Goal: Task Accomplishment & Management: Manage account settings

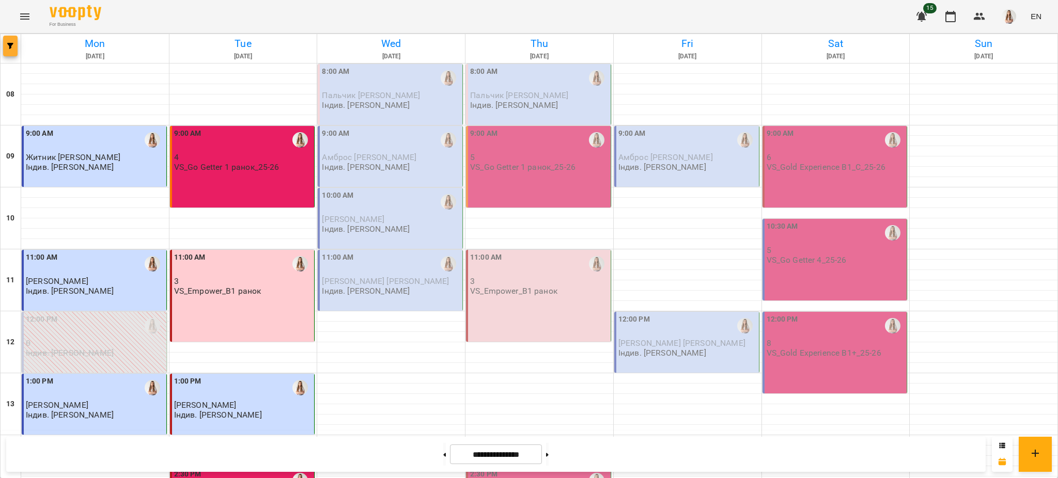
click at [10, 50] on button "button" at bounding box center [10, 46] width 14 height 21
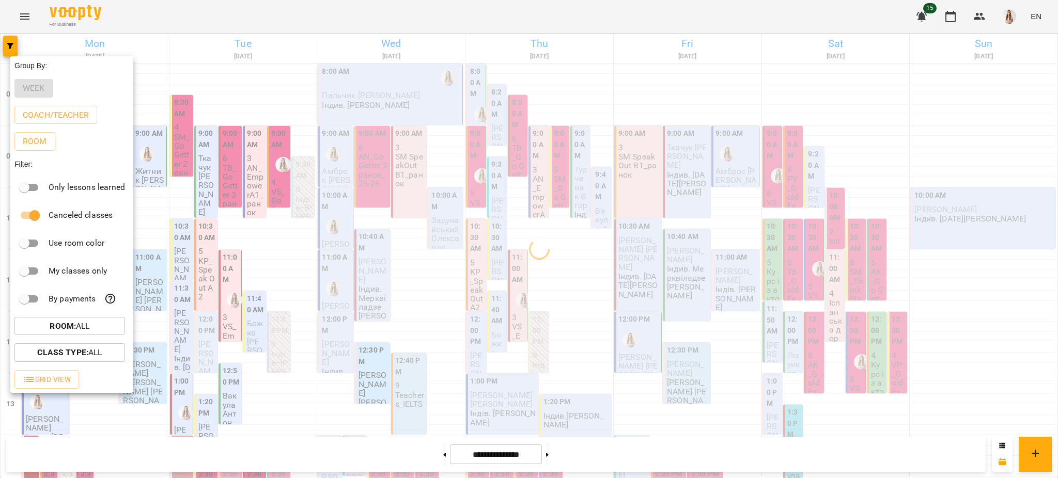
click at [293, 22] on div at bounding box center [529, 239] width 1058 height 478
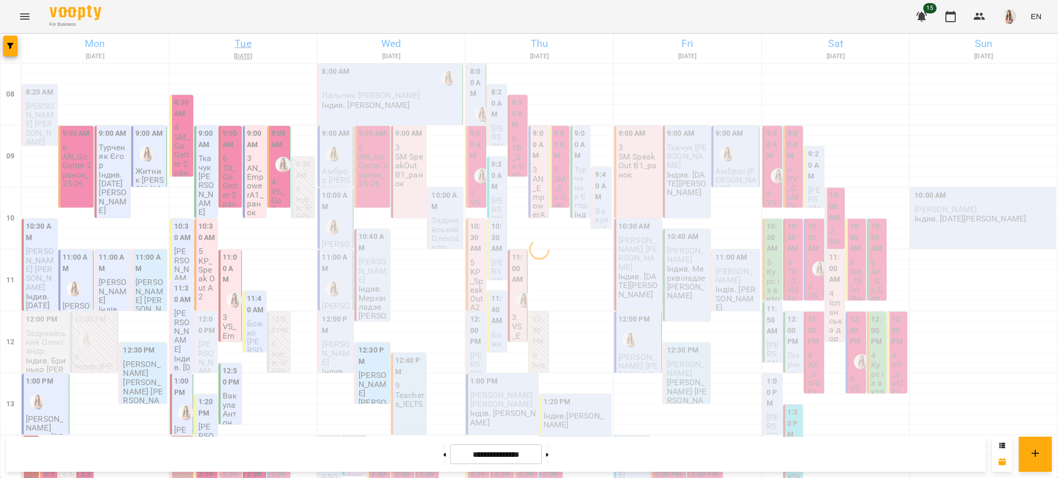
click at [236, 50] on h6 "Tue" at bounding box center [243, 44] width 145 height 16
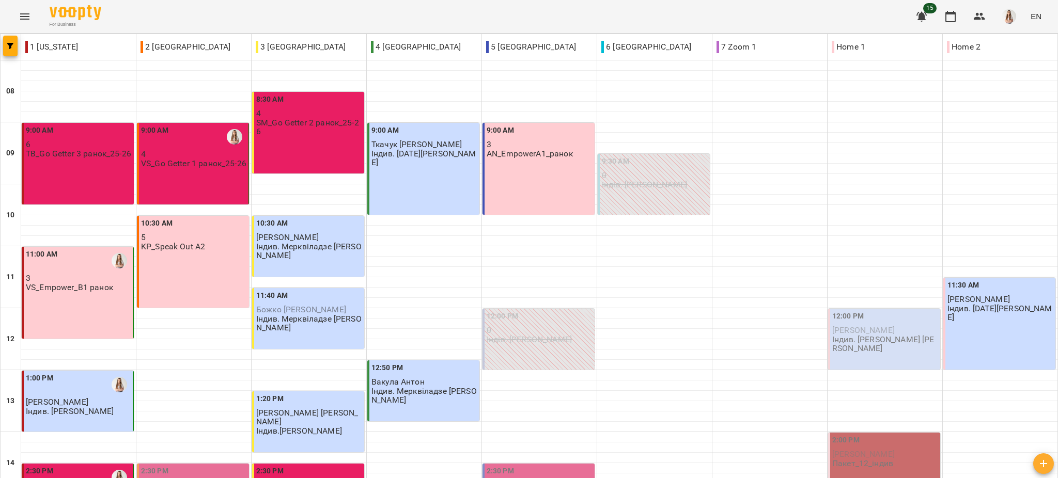
scroll to position [456, 0]
click at [12, 44] on icon "button" at bounding box center [10, 46] width 6 height 6
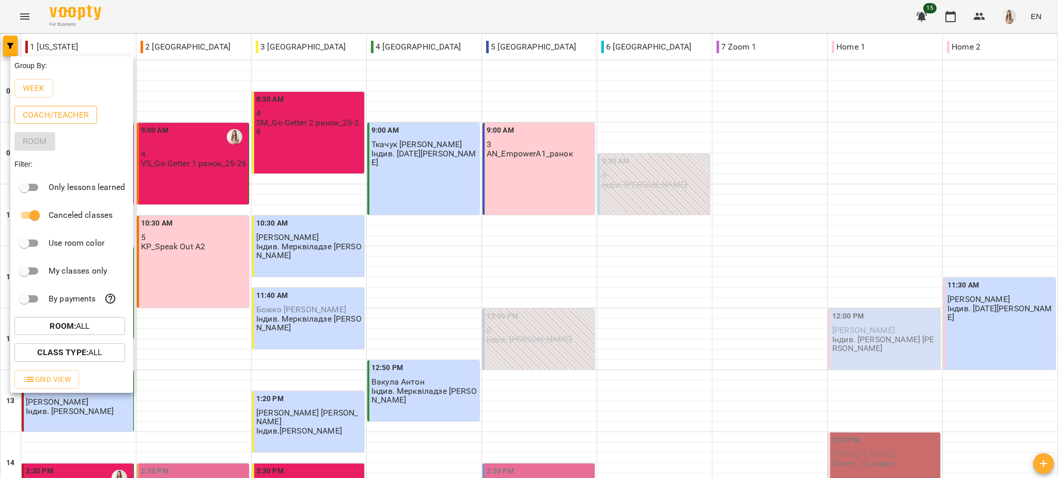
click at [59, 118] on p "Coach/Teacher" at bounding box center [56, 115] width 66 height 12
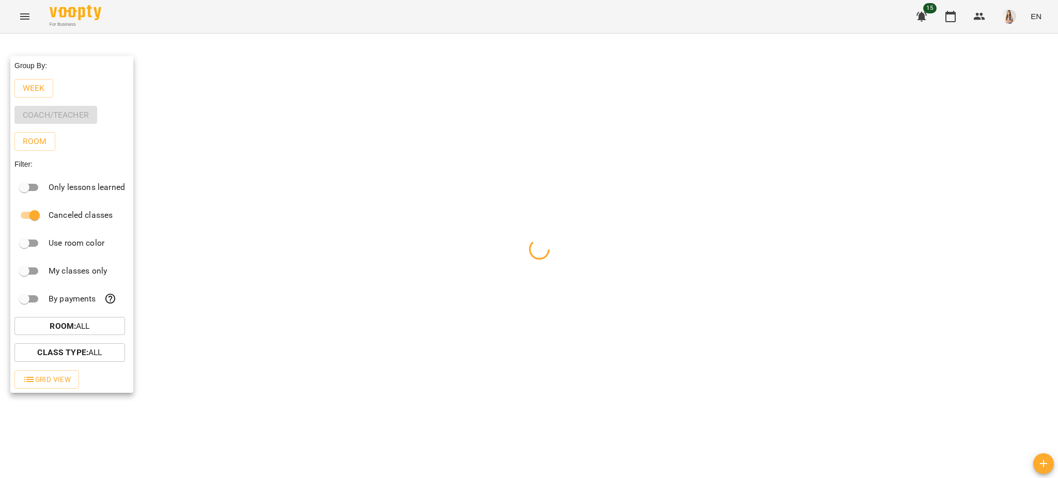
click at [261, 21] on div at bounding box center [529, 239] width 1058 height 478
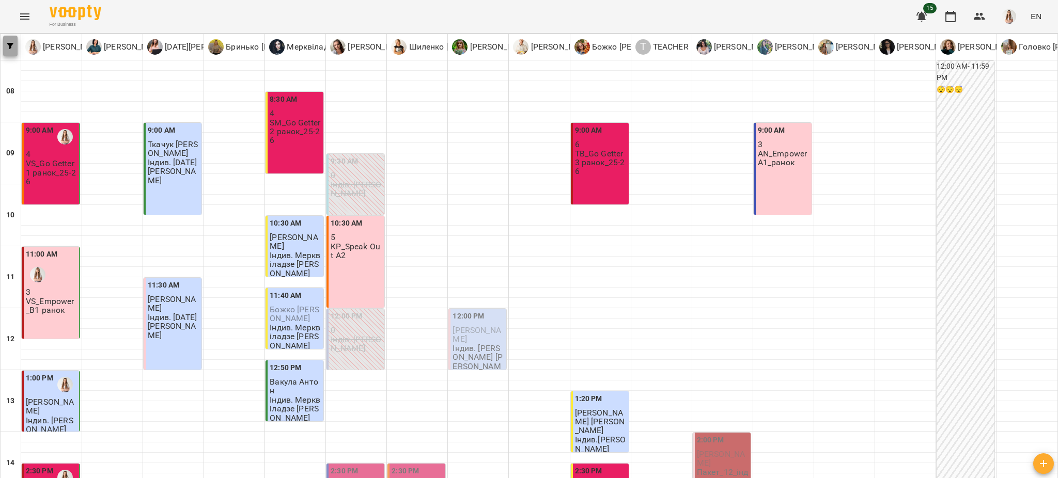
click at [10, 38] on button "button" at bounding box center [10, 46] width 14 height 21
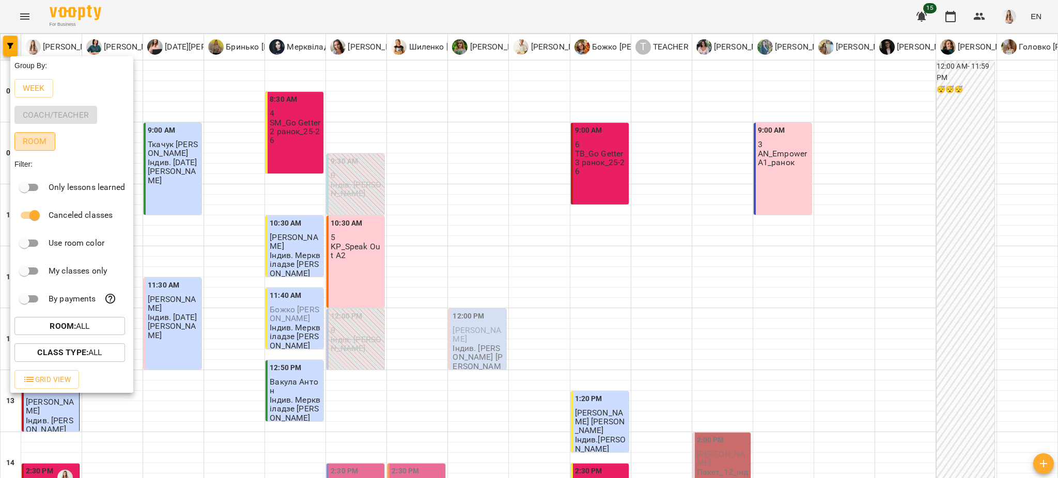
click at [50, 141] on button "Room" at bounding box center [34, 141] width 41 height 19
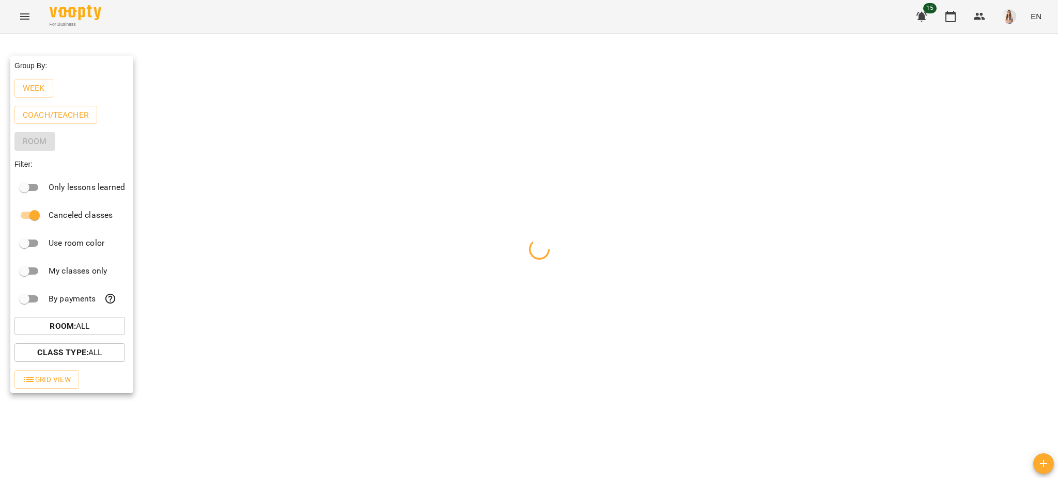
click at [253, 21] on div at bounding box center [529, 239] width 1058 height 478
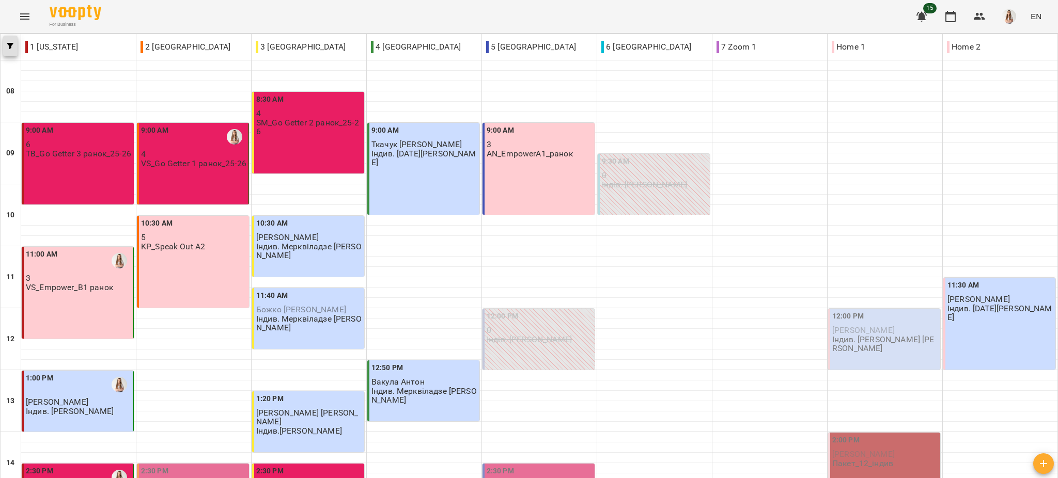
scroll to position [413, 0]
click at [14, 38] on button "button" at bounding box center [10, 46] width 14 height 21
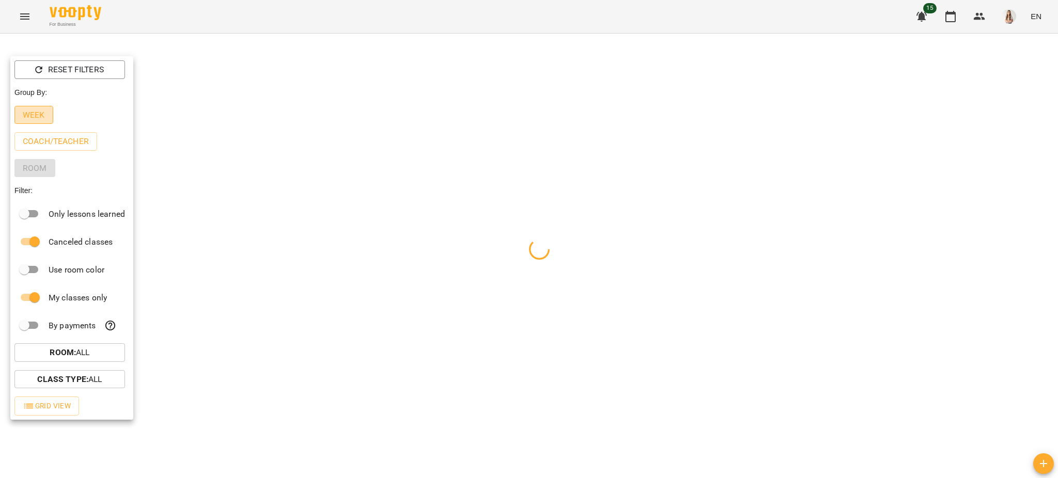
click at [36, 120] on p "Week" at bounding box center [34, 115] width 22 height 12
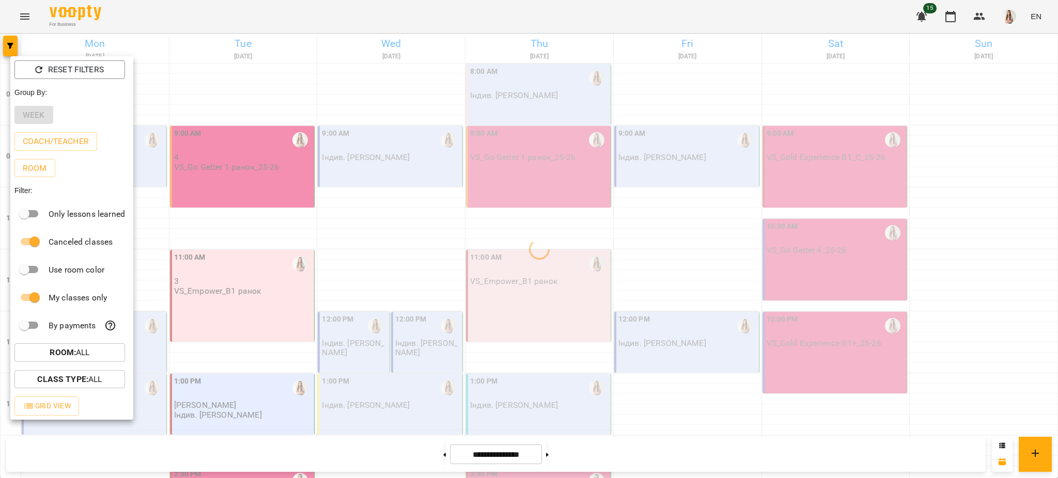
click at [199, 8] on div at bounding box center [529, 239] width 1058 height 478
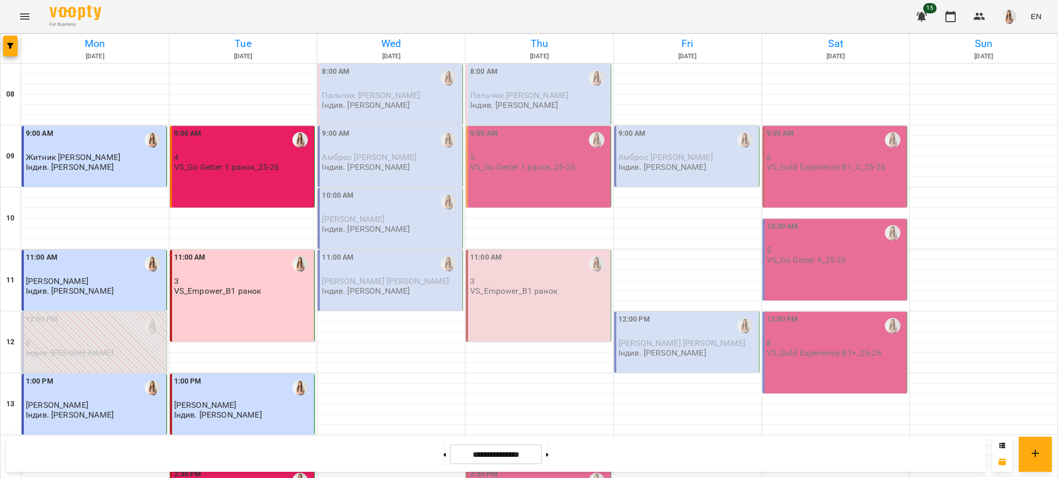
scroll to position [437, 0]
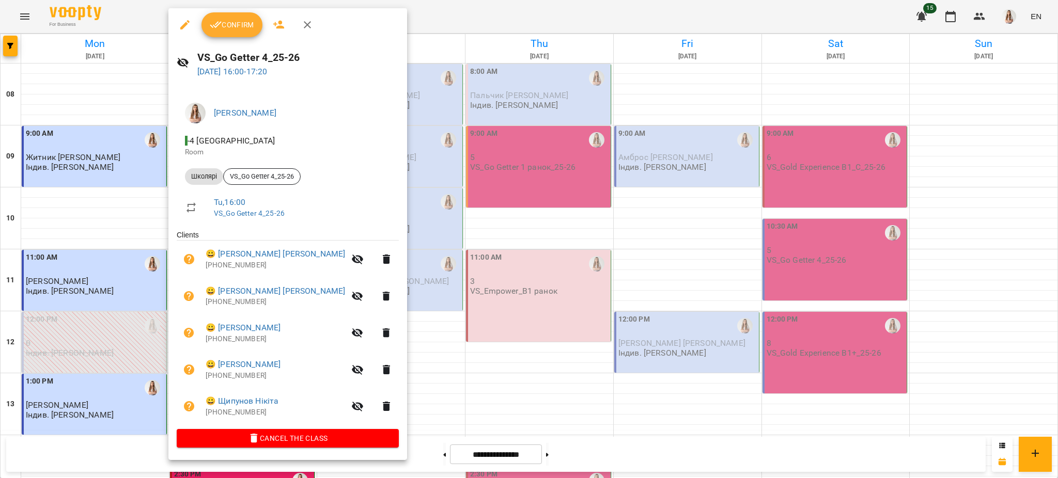
click at [223, 31] on button "Confirm" at bounding box center [231, 24] width 61 height 25
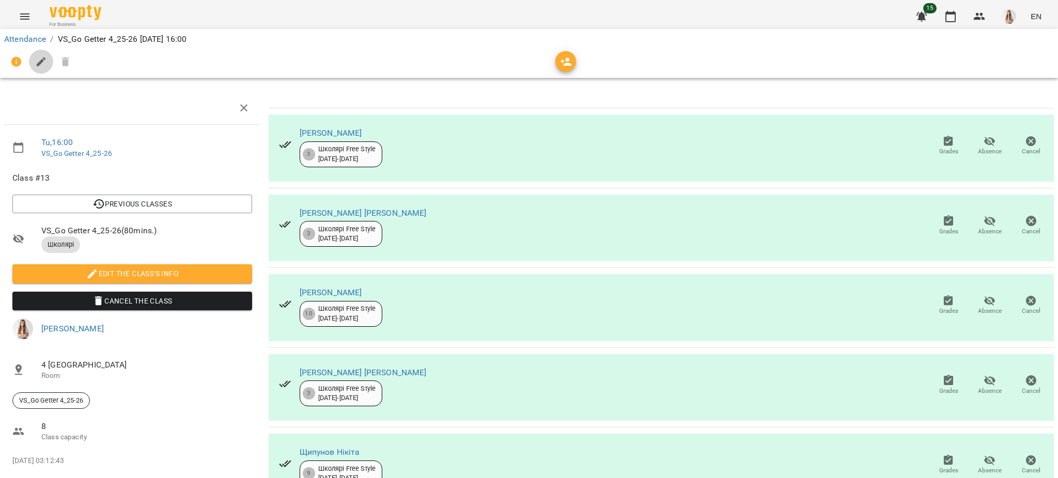
click at [41, 65] on icon "button" at bounding box center [41, 62] width 12 height 12
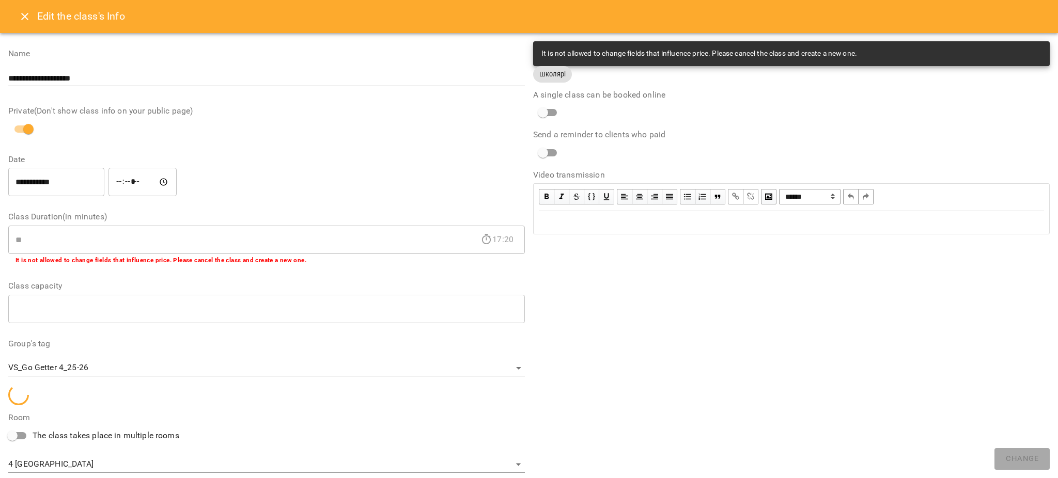
click at [652, 234] on div "**********" at bounding box center [791, 208] width 516 height 51
click at [649, 218] on div "Edit text" at bounding box center [791, 222] width 505 height 12
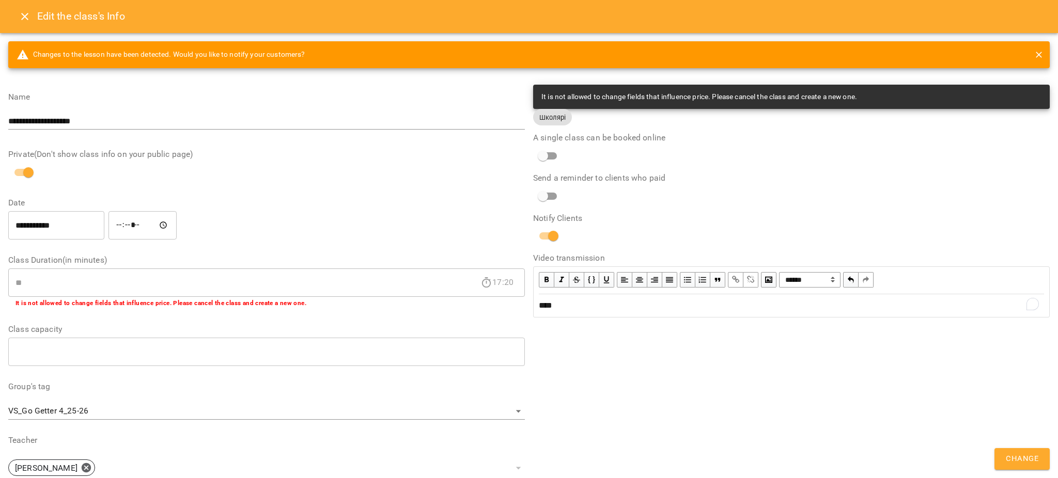
click at [1011, 453] on span "Change" at bounding box center [1022, 458] width 33 height 13
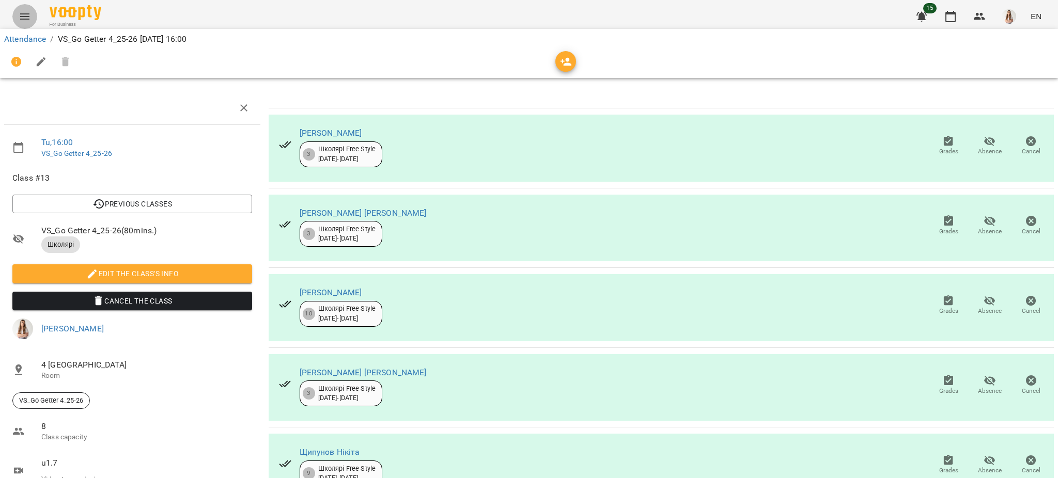
click at [27, 19] on icon "Menu" at bounding box center [24, 16] width 9 height 6
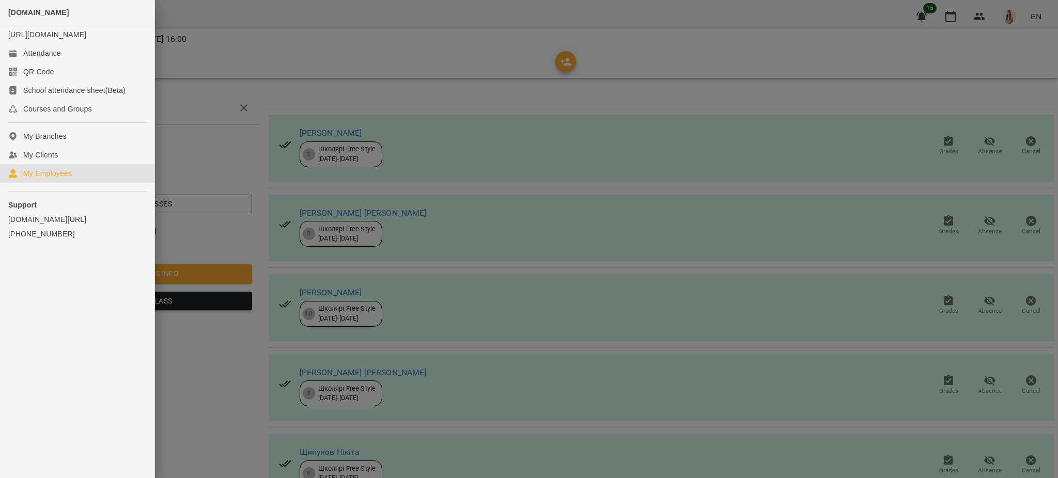
click at [66, 179] on div "My Employees" at bounding box center [47, 173] width 49 height 10
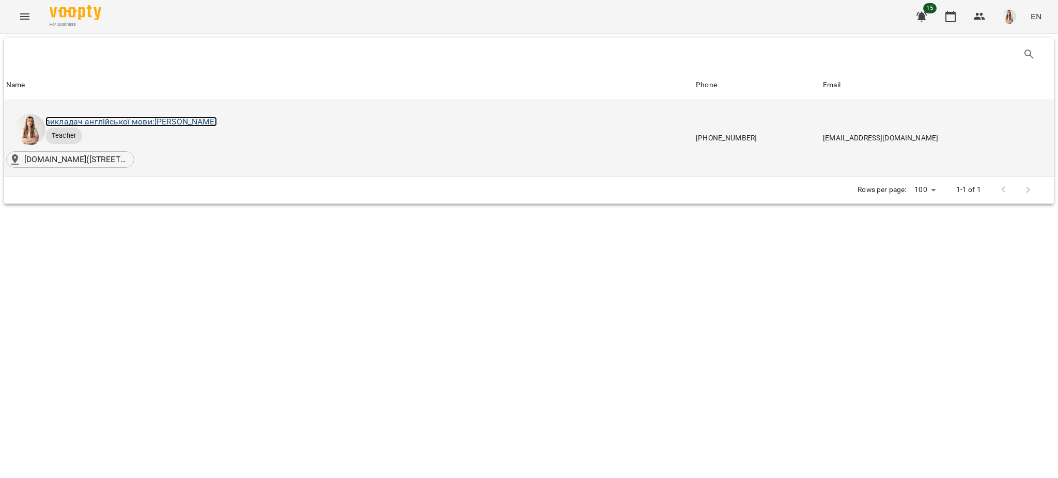
click at [165, 123] on link "викладач англійської мови: [PERSON_NAME]" at bounding box center [130, 122] width 171 height 10
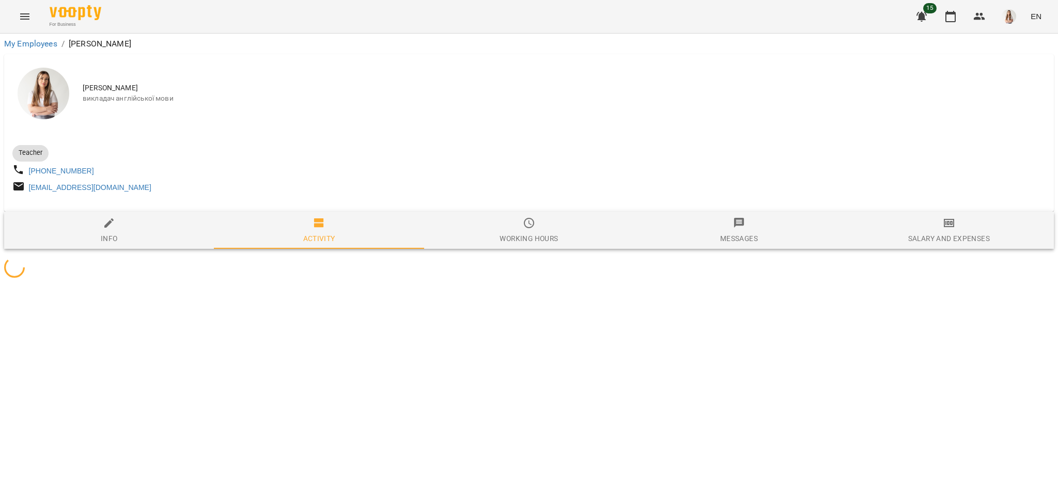
click at [957, 227] on span "Salary and Expenses" at bounding box center [948, 231] width 197 height 28
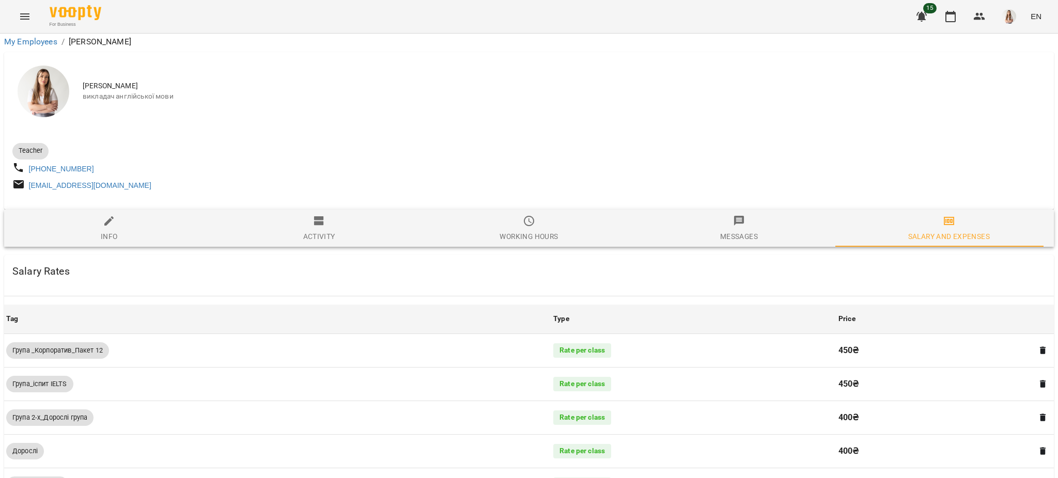
scroll to position [675, 0]
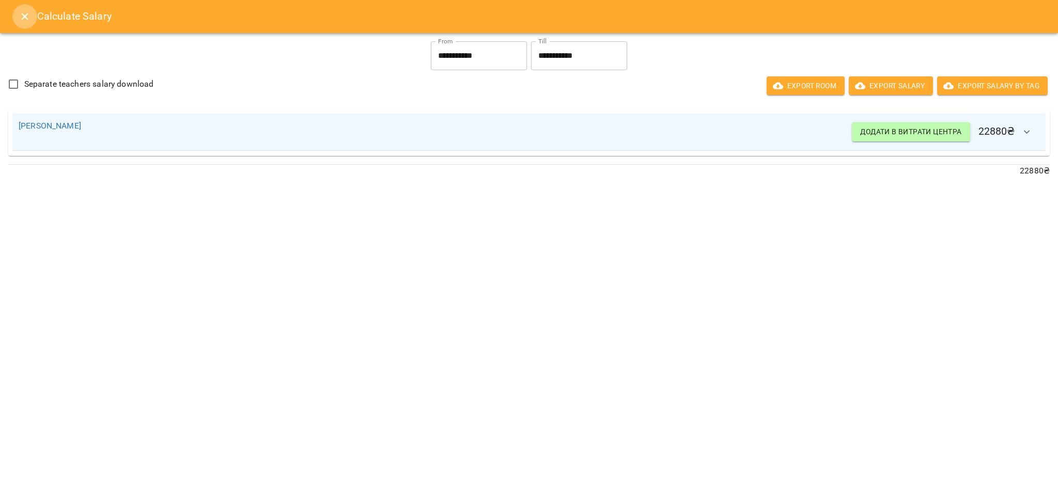
click at [23, 16] on icon "Close" at bounding box center [25, 16] width 12 height 12
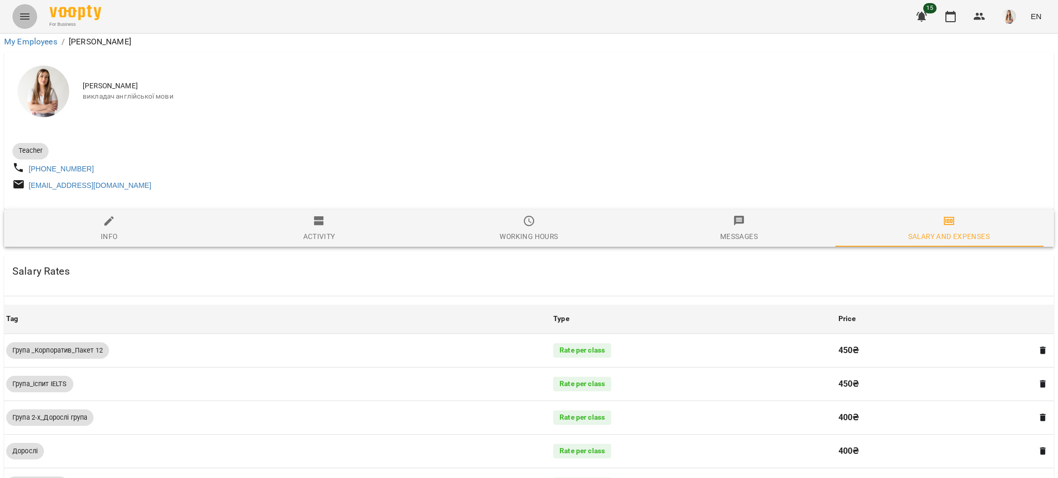
click at [23, 16] on icon "Menu" at bounding box center [24, 16] width 9 height 6
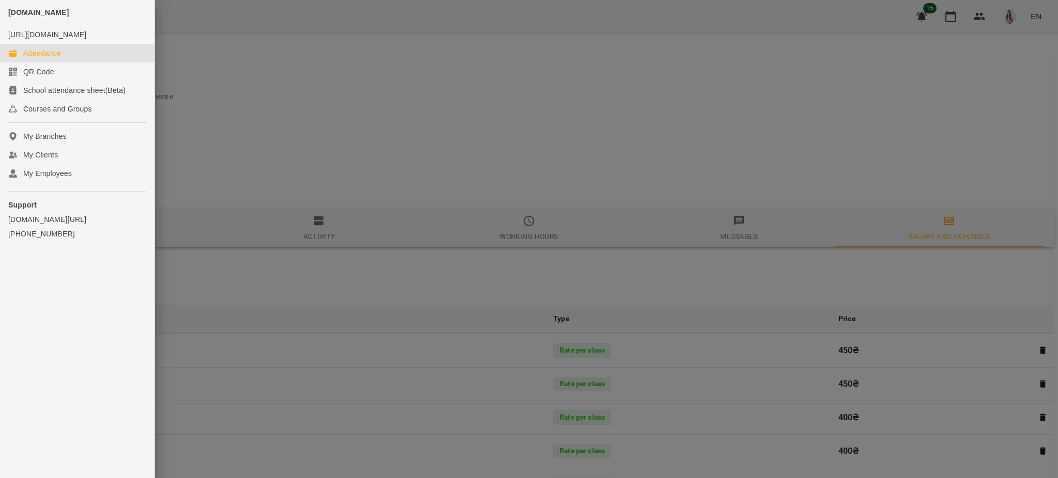
click at [43, 56] on link "Attendance" at bounding box center [77, 53] width 154 height 19
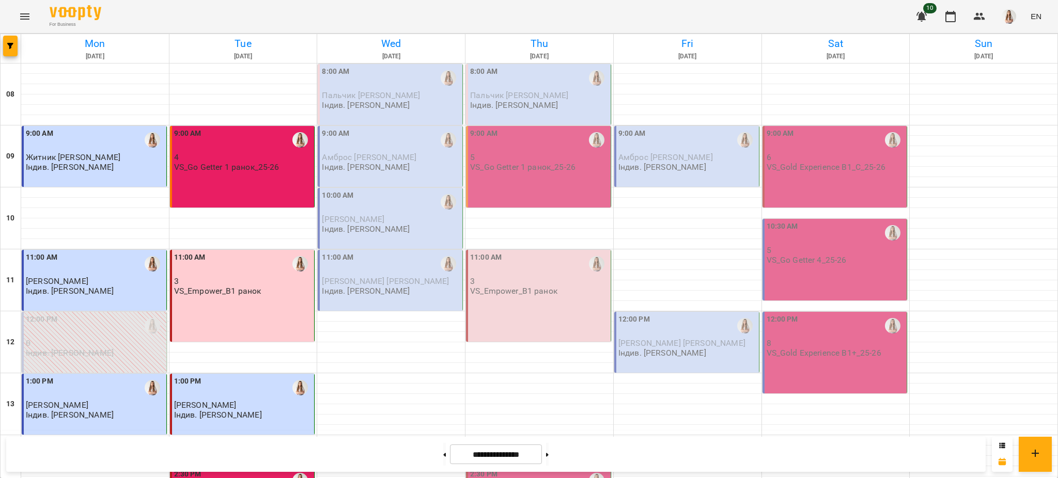
scroll to position [437, 0]
click at [14, 44] on span "button" at bounding box center [10, 46] width 14 height 6
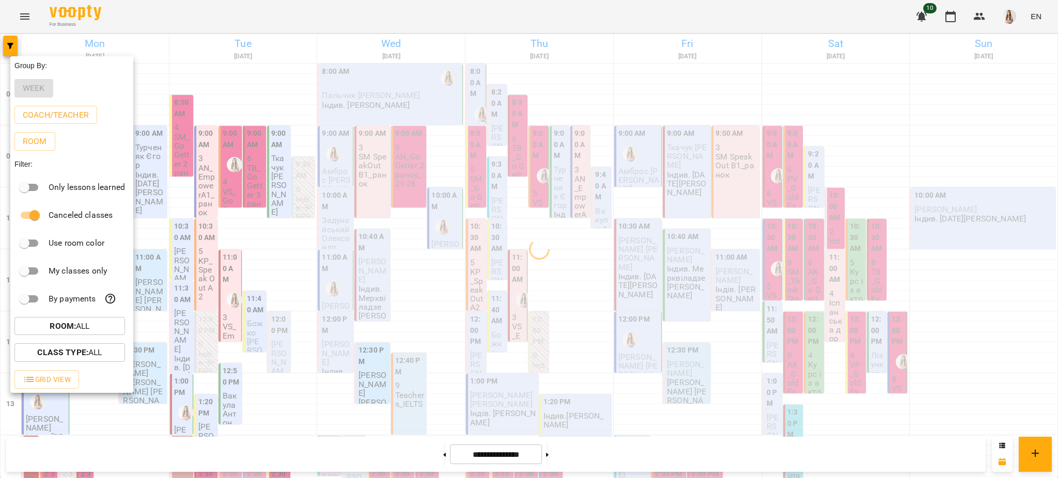
click at [365, 22] on div at bounding box center [529, 239] width 1058 height 478
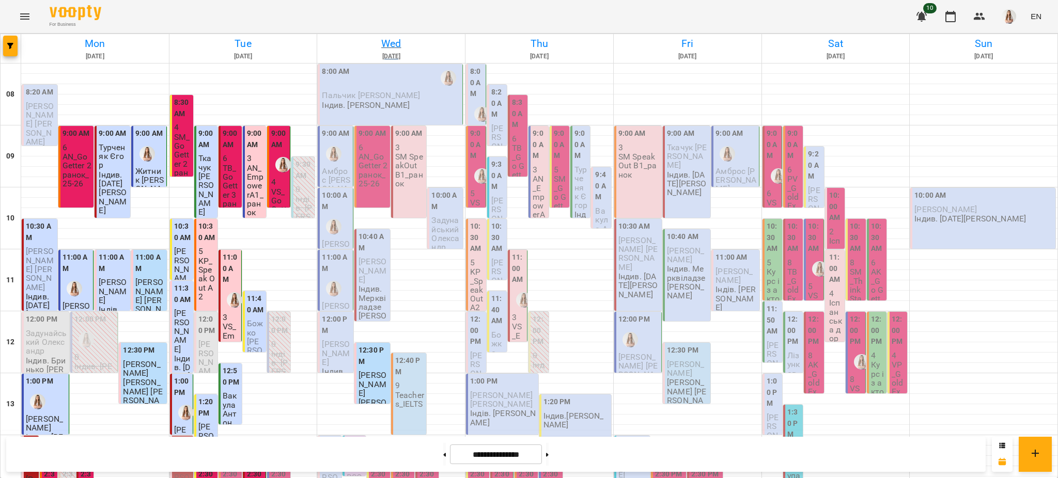
click at [390, 41] on h6 "Wed" at bounding box center [391, 44] width 145 height 16
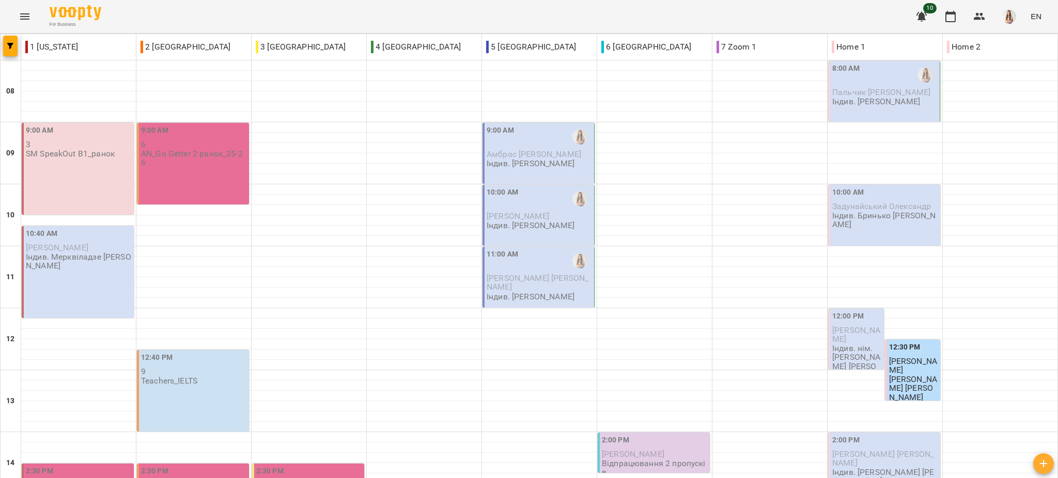
scroll to position [456, 0]
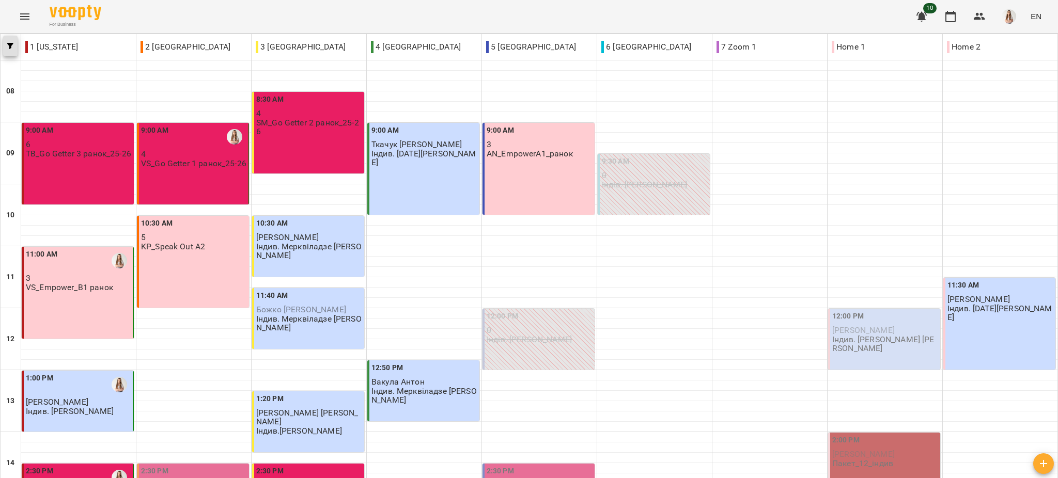
click at [7, 46] on icon "button" at bounding box center [10, 46] width 6 height 6
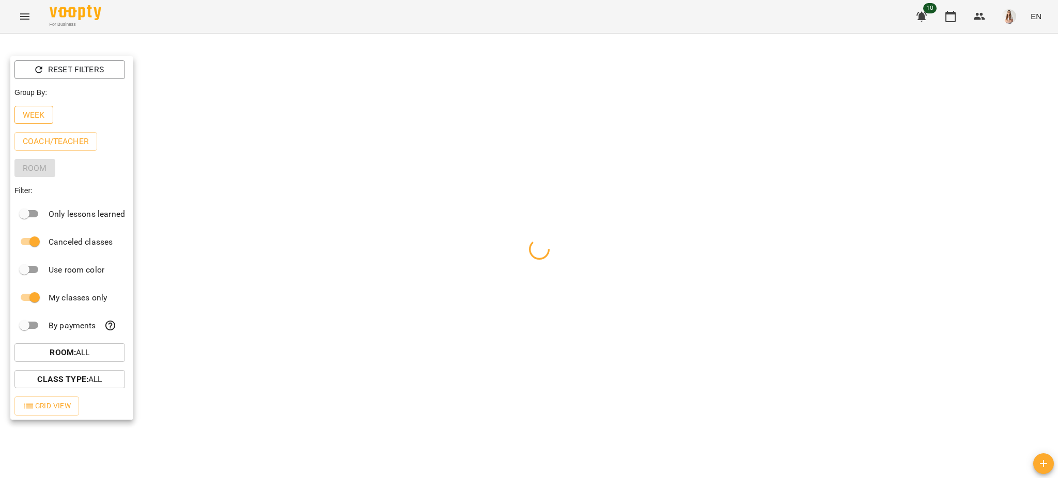
click at [30, 115] on p "Week" at bounding box center [34, 115] width 22 height 12
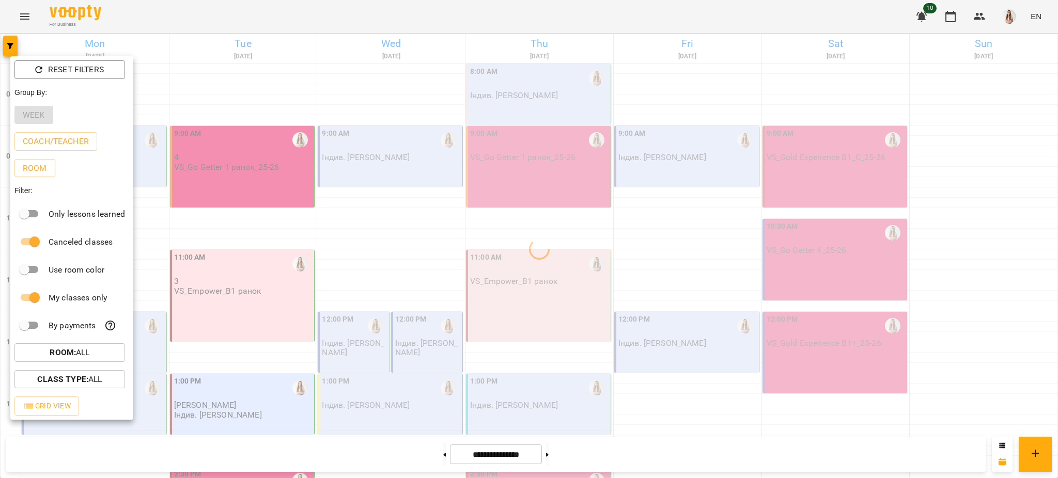
click at [131, 7] on div at bounding box center [529, 239] width 1058 height 478
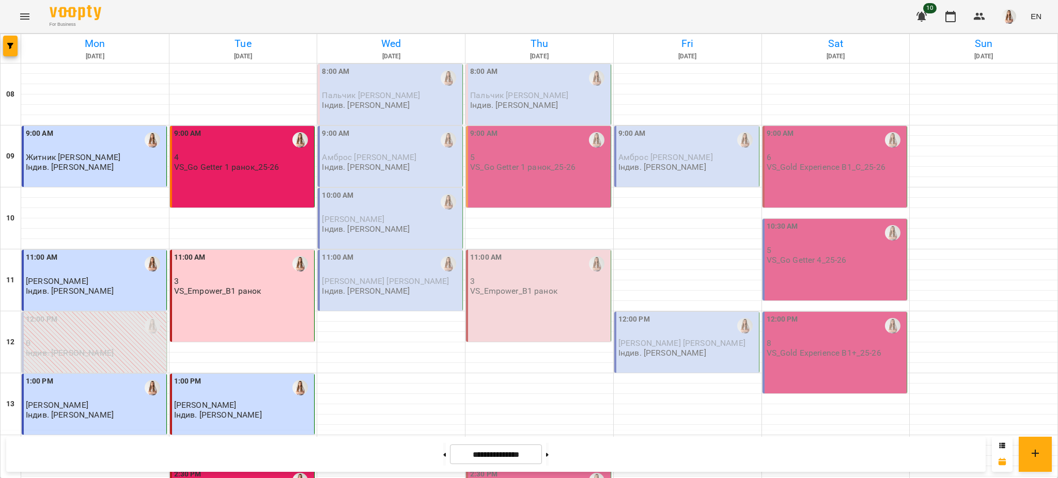
scroll to position [437, 0]
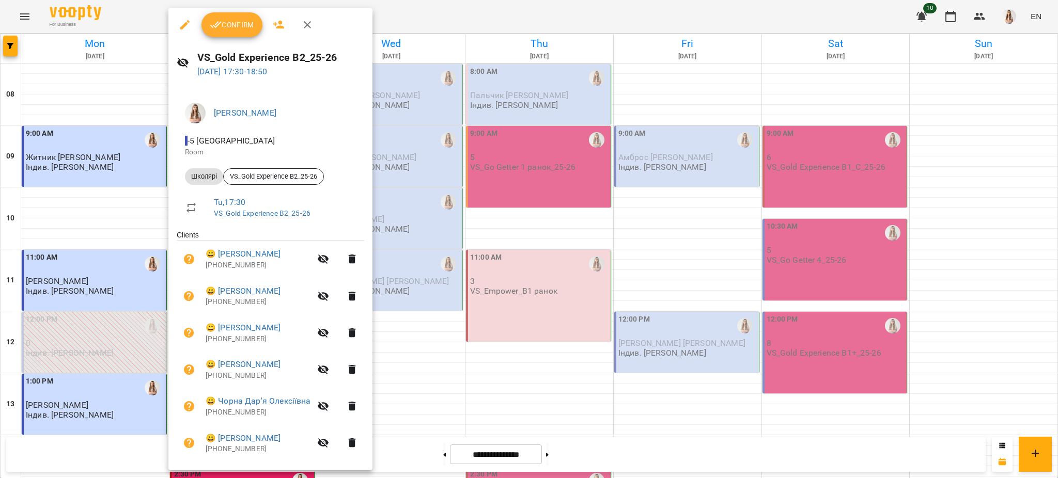
click at [237, 27] on span "Confirm" at bounding box center [232, 25] width 44 height 12
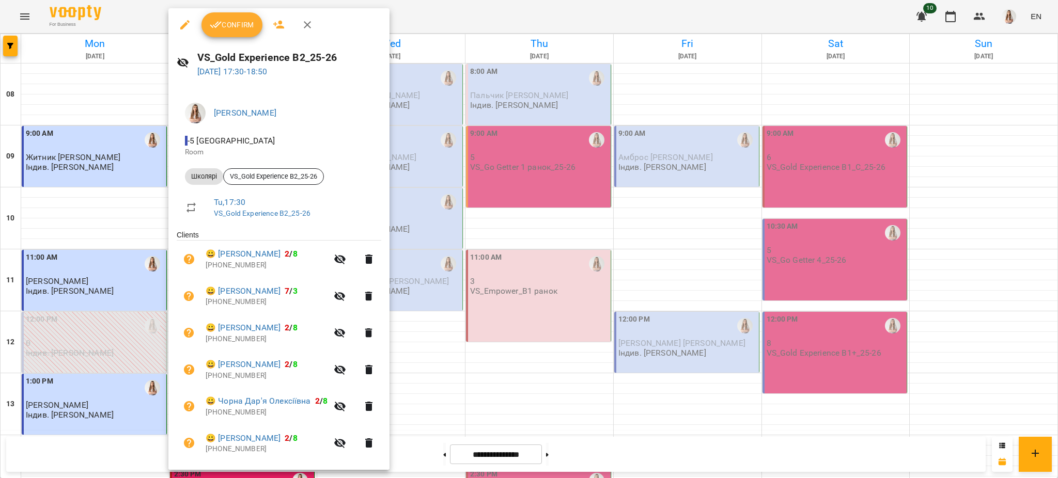
click at [237, 27] on span "Confirm" at bounding box center [232, 25] width 44 height 12
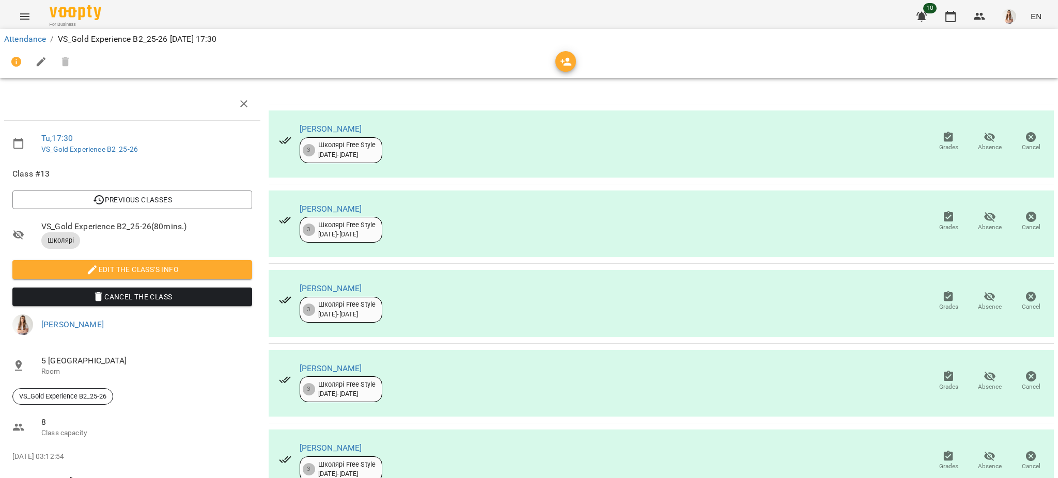
scroll to position [208, 0]
click at [990, 450] on span "Absence" at bounding box center [989, 460] width 29 height 21
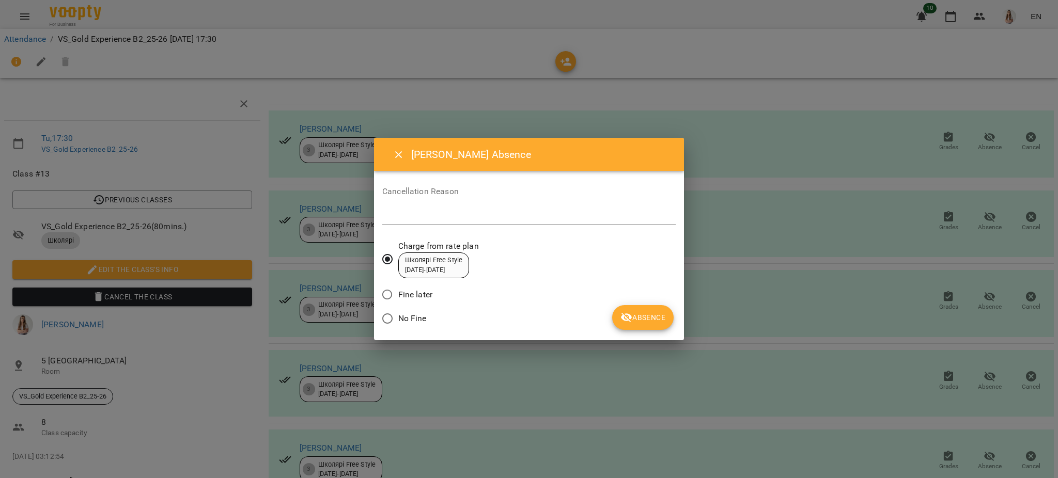
click at [647, 312] on span "Absence" at bounding box center [642, 317] width 45 height 12
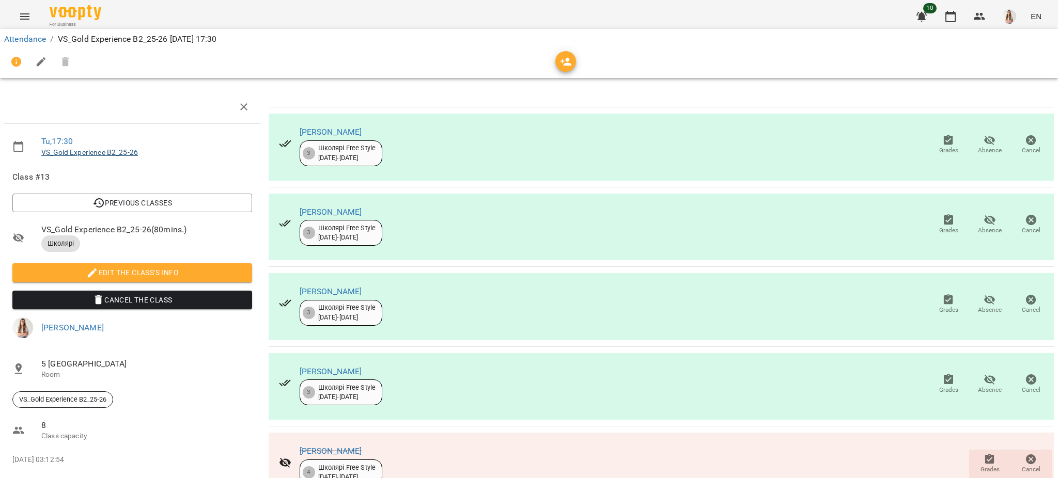
scroll to position [0, 0]
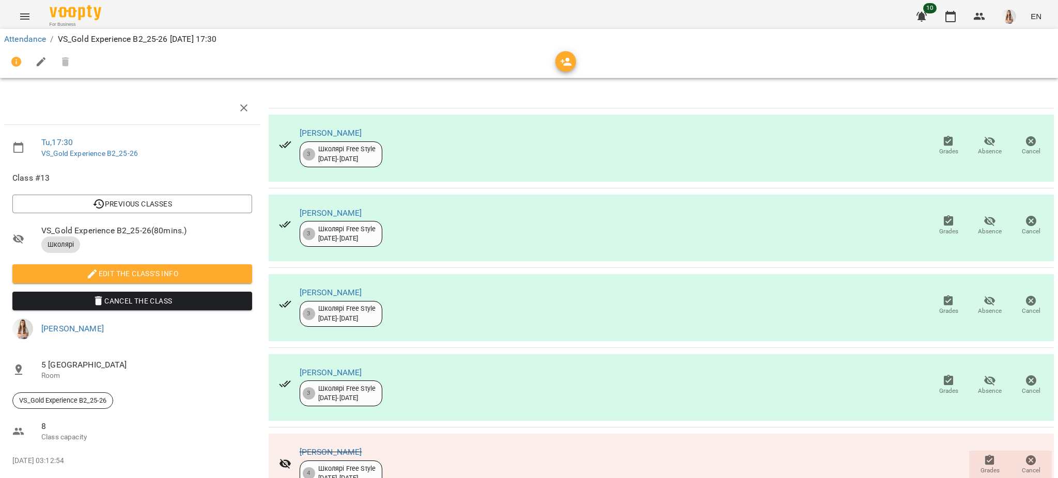
click at [41, 59] on icon "button" at bounding box center [41, 62] width 12 height 12
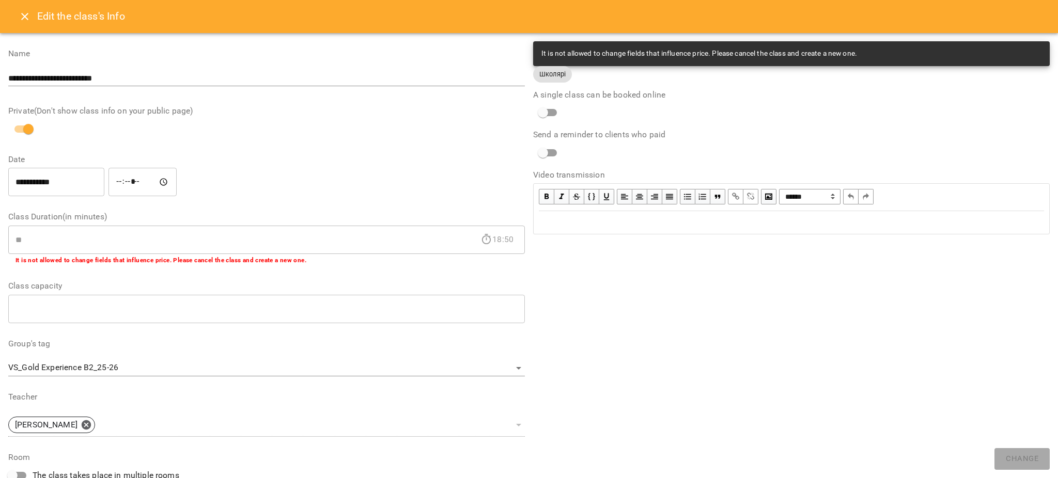
click at [593, 230] on div "Edit text" at bounding box center [791, 223] width 514 height 22
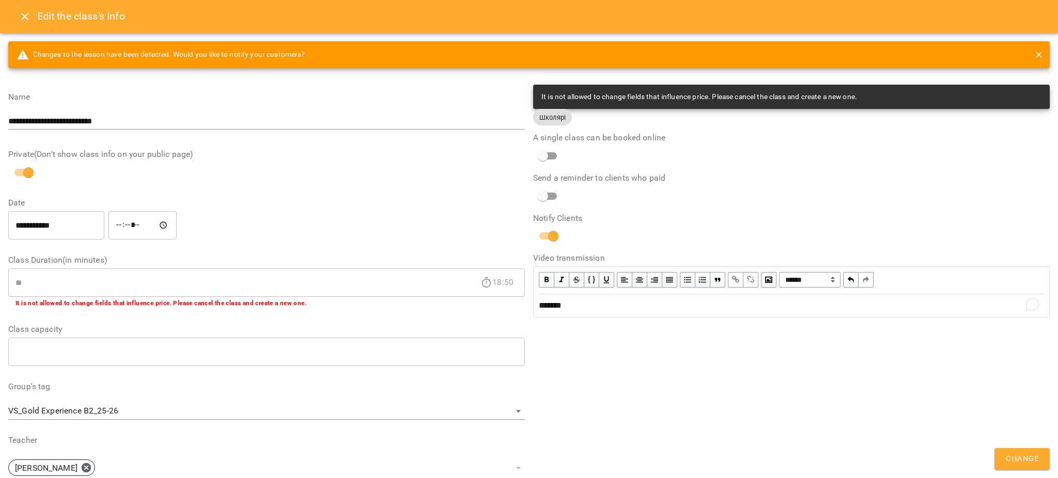
click at [1014, 461] on span "Change" at bounding box center [1022, 458] width 33 height 13
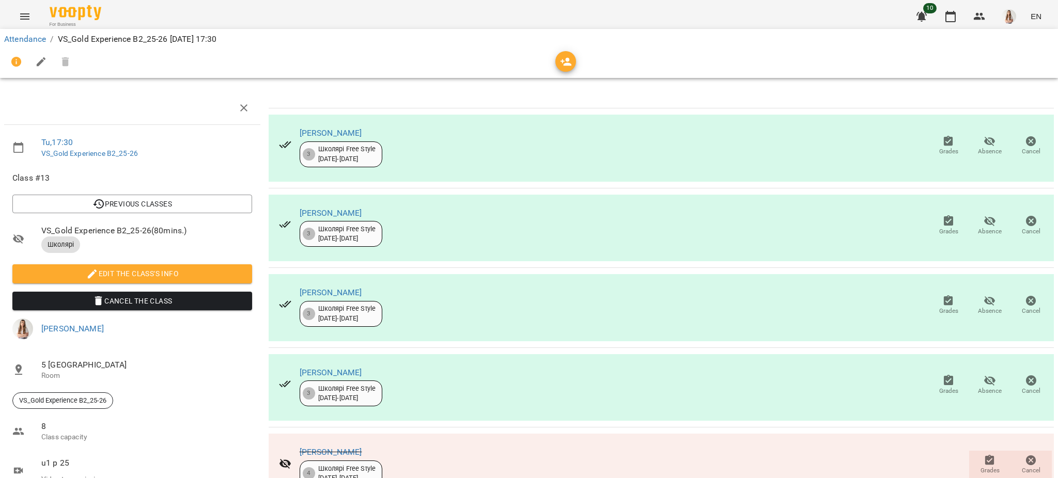
click at [21, 16] on icon "Menu" at bounding box center [24, 16] width 9 height 6
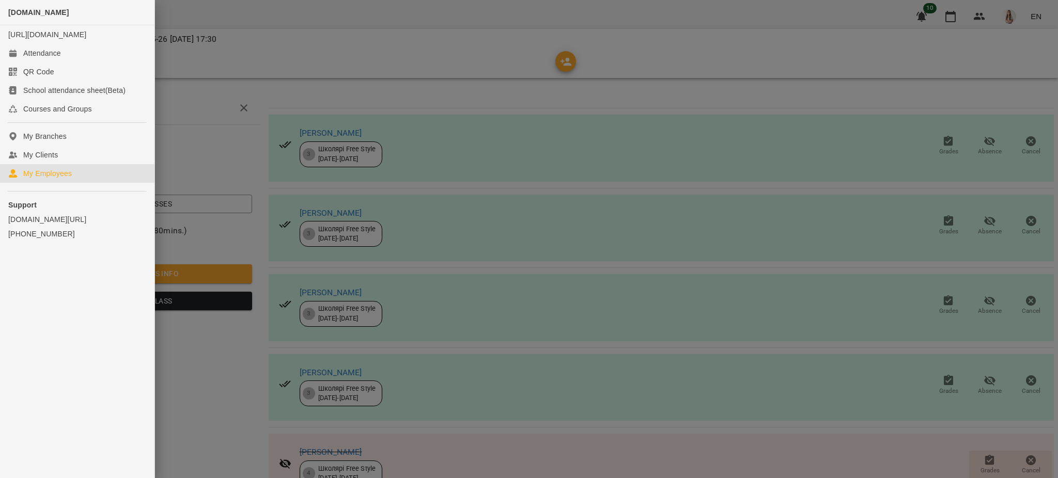
click at [67, 179] on div "My Employees" at bounding box center [47, 173] width 49 height 10
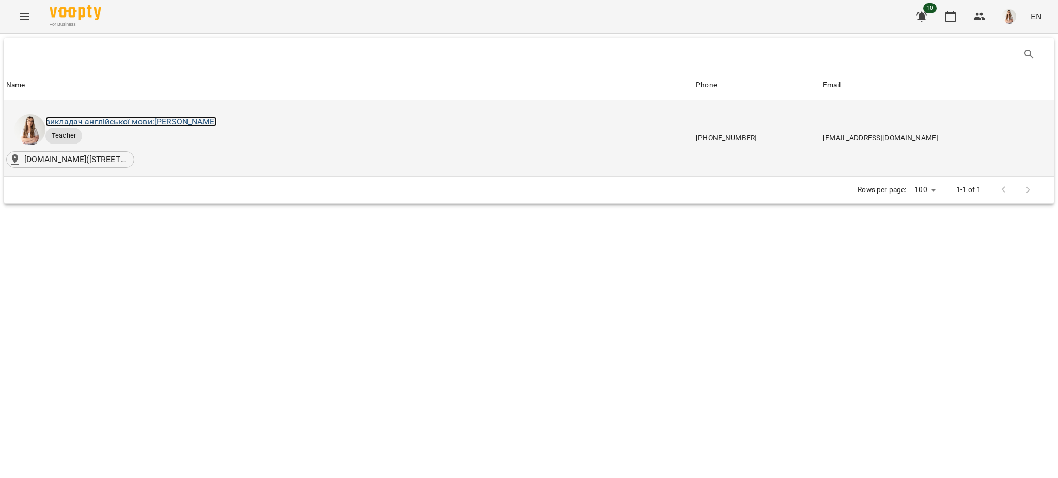
click at [94, 121] on link "викладач англійської мови: [PERSON_NAME]" at bounding box center [130, 122] width 171 height 10
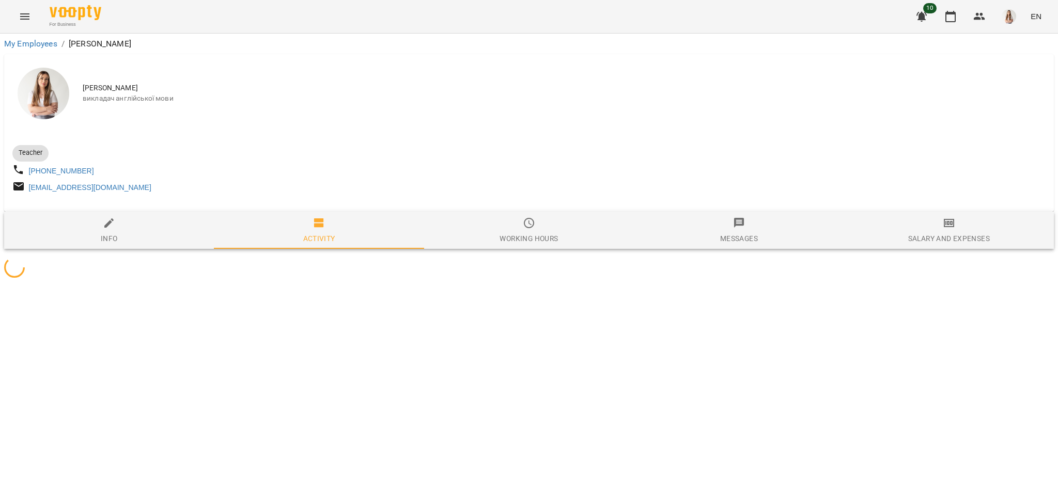
click at [936, 245] on div "Salary and Expenses" at bounding box center [949, 238] width 82 height 12
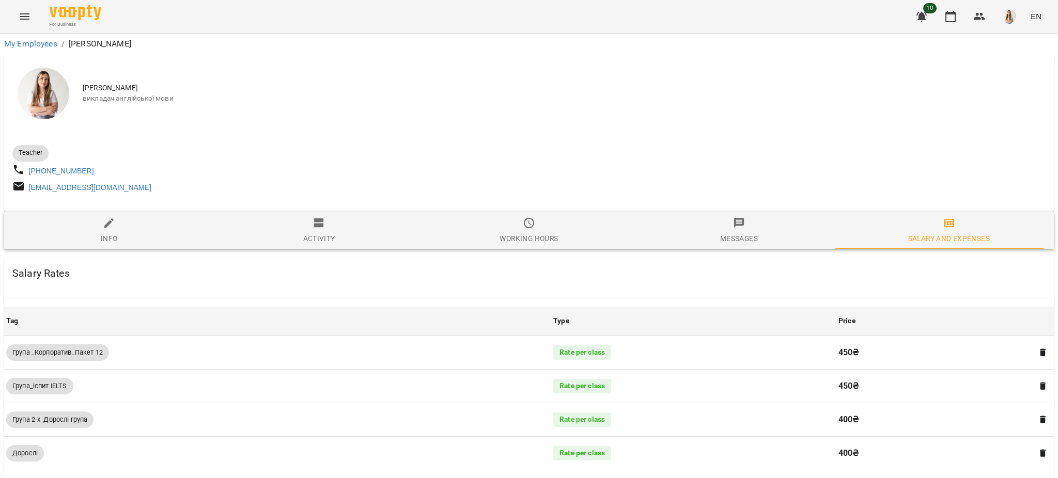
scroll to position [675, 0]
